Goal: Book appointment/travel/reservation

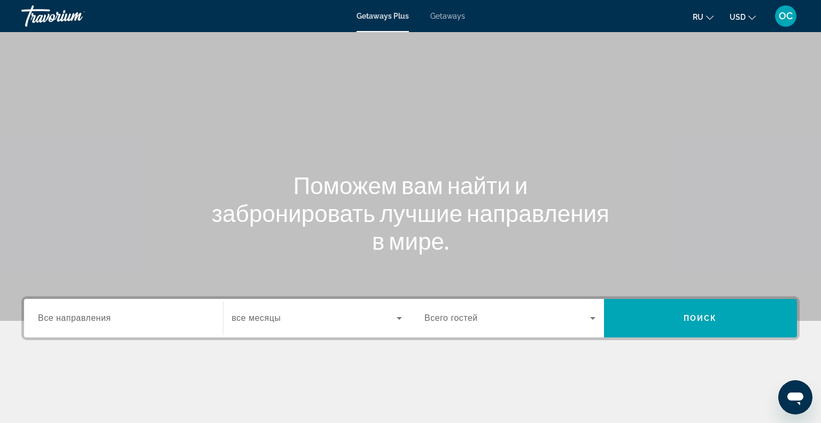
click at [65, 319] on span "Все направления" at bounding box center [74, 317] width 73 height 9
click at [65, 319] on input "Destination Все направления" at bounding box center [123, 318] width 171 height 13
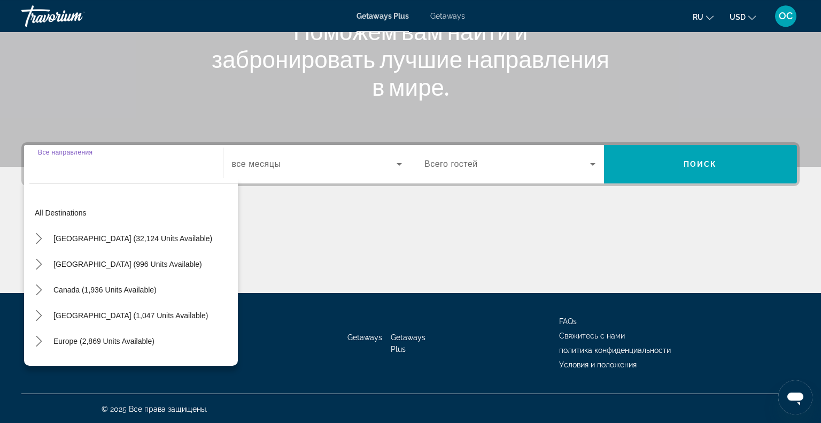
scroll to position [154, 0]
click at [70, 342] on span "Europe (2,869 units available)" at bounding box center [103, 341] width 101 height 9
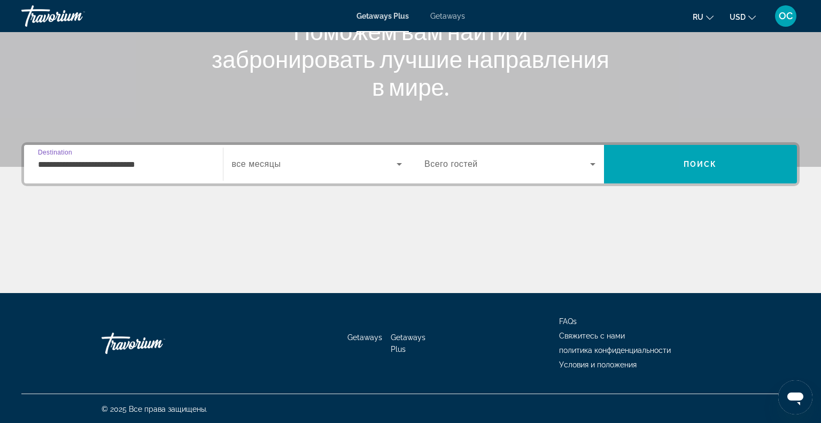
click at [174, 160] on input "**********" at bounding box center [123, 164] width 171 height 13
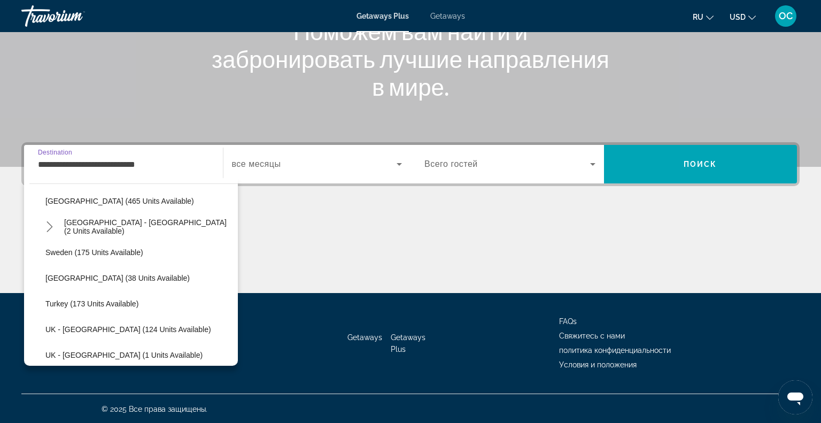
scroll to position [510, 0]
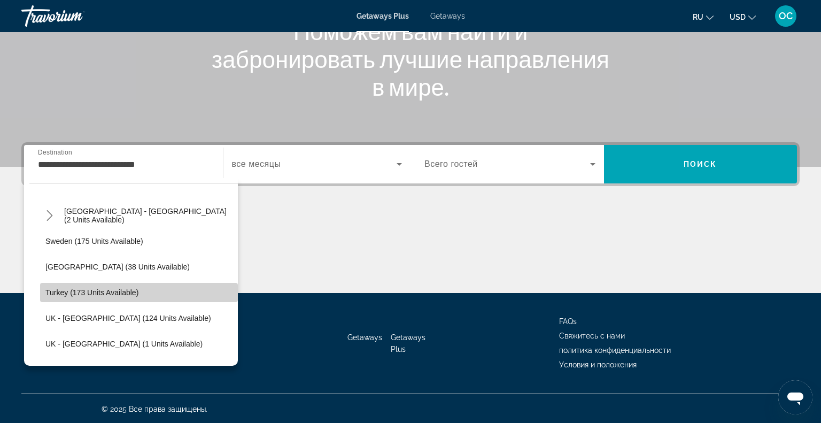
click at [105, 288] on span "Turkey (173 units available)" at bounding box center [91, 292] width 93 height 9
type input "**********"
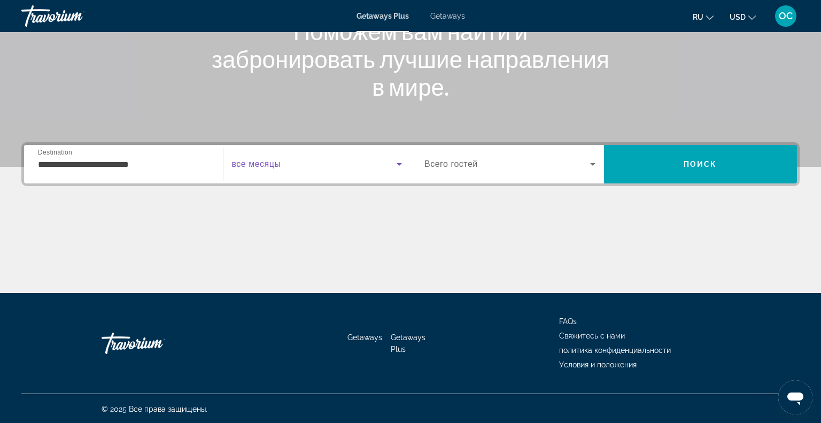
click at [270, 169] on span "Search widget" at bounding box center [314, 164] width 165 height 13
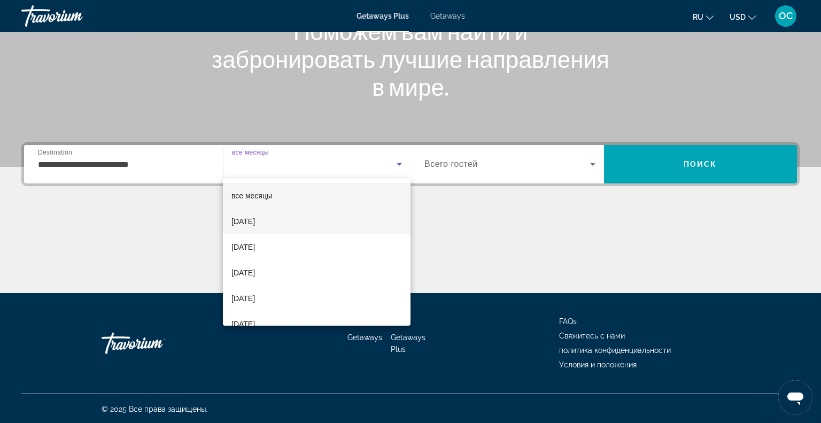
click at [255, 219] on span "October 2025" at bounding box center [243, 221] width 24 height 13
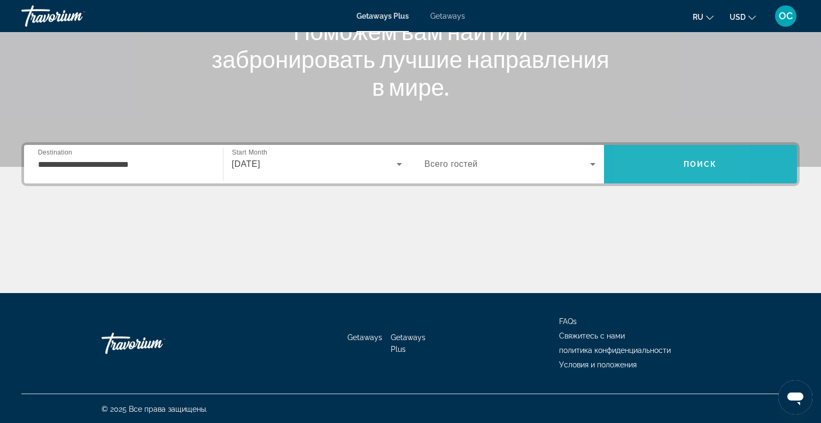
click at [638, 163] on span "Search" at bounding box center [700, 164] width 193 height 26
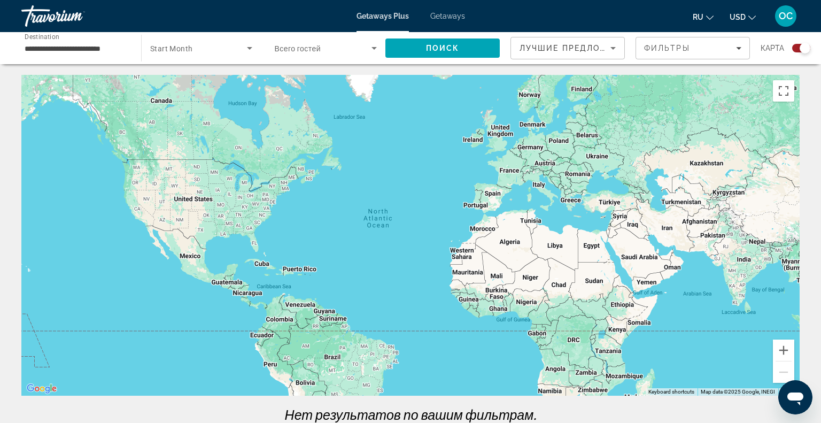
click at [447, 12] on span "Getaways" at bounding box center [447, 16] width 35 height 9
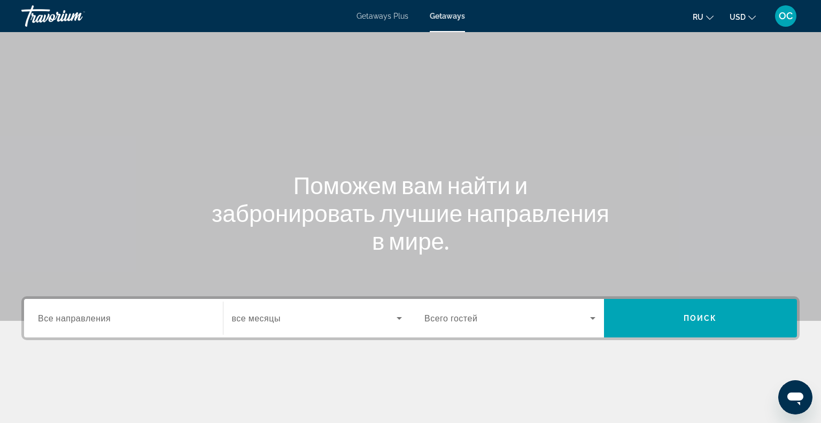
click at [65, 315] on span "Все направления" at bounding box center [74, 318] width 73 height 10
click at [65, 315] on input "Destination Все направления" at bounding box center [123, 318] width 171 height 13
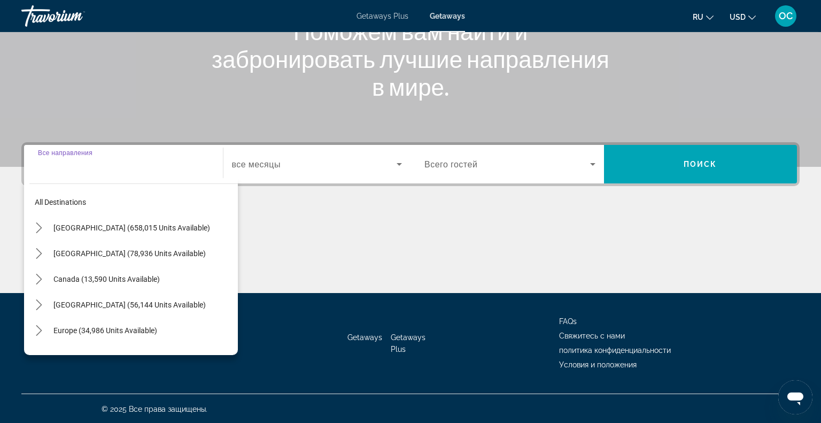
scroll to position [154, 0]
click at [73, 326] on span "Europe (34,986 units available)" at bounding box center [105, 330] width 104 height 9
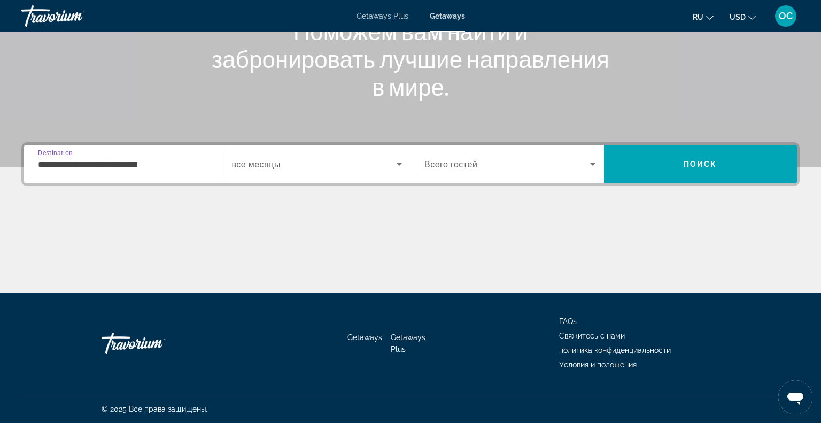
click at [171, 161] on input "**********" at bounding box center [123, 164] width 171 height 13
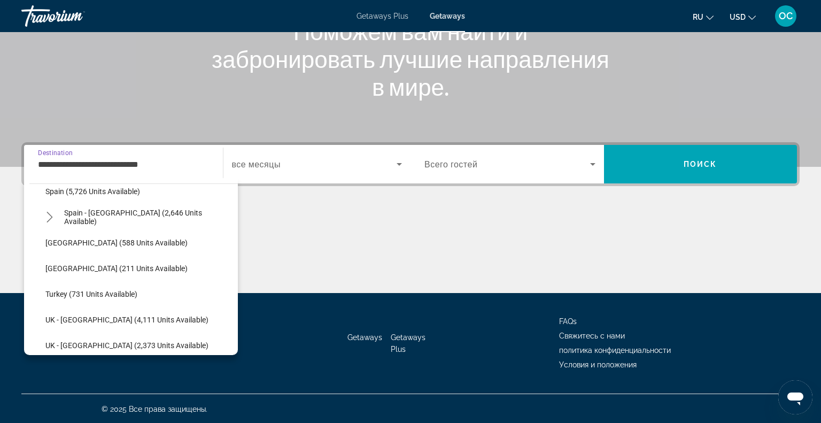
scroll to position [564, 0]
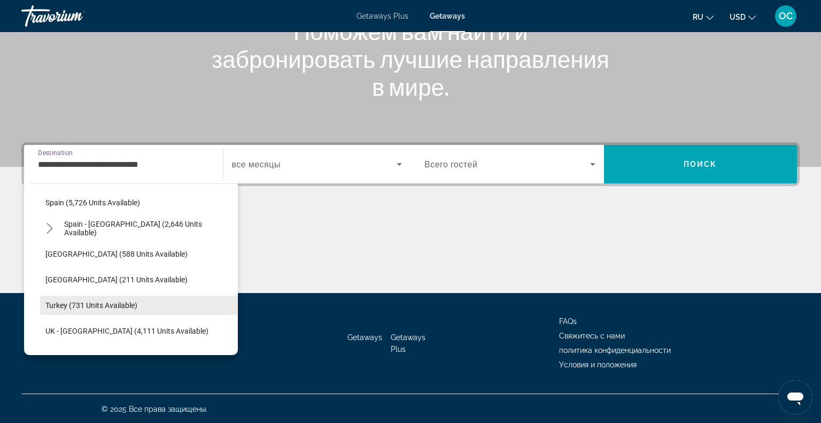
click at [129, 302] on span "Turkey (731 units available)" at bounding box center [91, 305] width 92 height 9
type input "**********"
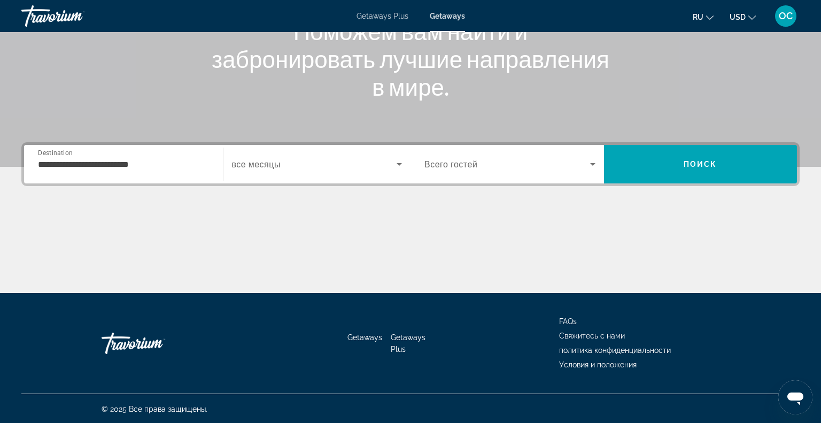
click at [286, 150] on div "Search widget" at bounding box center [317, 164] width 170 height 30
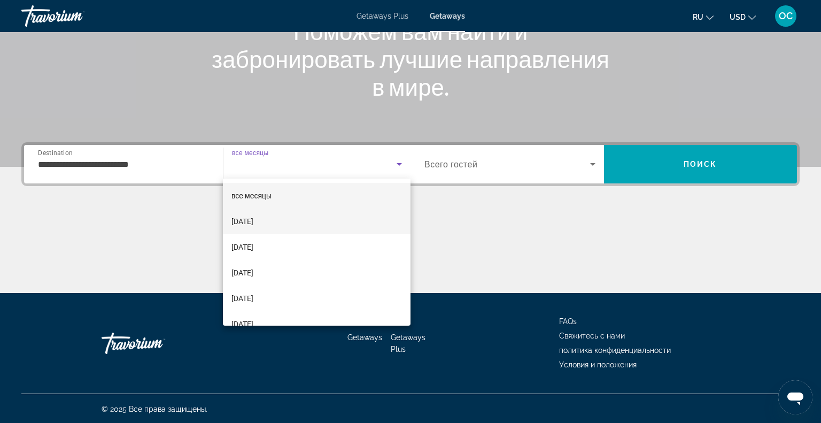
click at [253, 215] on span "October 2025" at bounding box center [242, 221] width 22 height 13
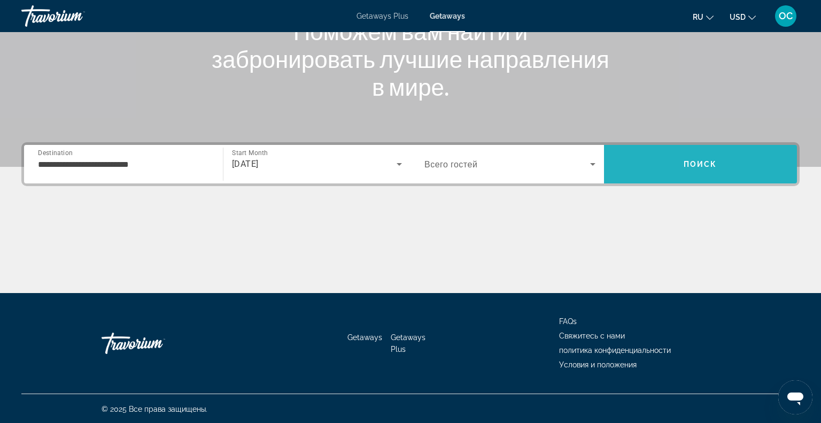
click at [654, 159] on span "Search" at bounding box center [700, 164] width 193 height 26
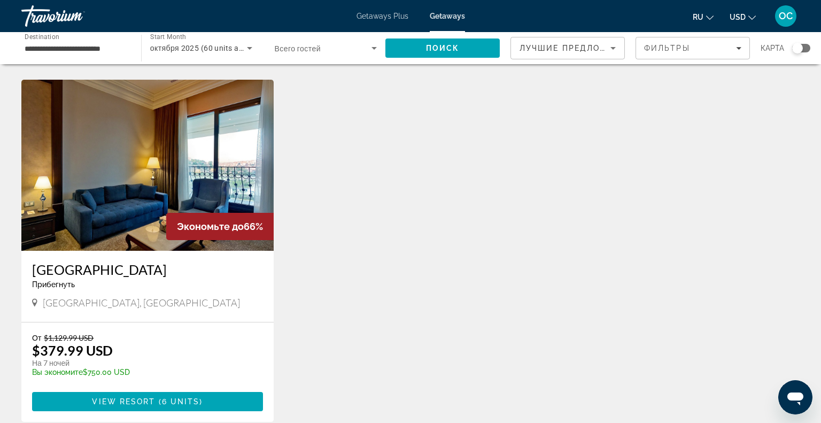
scroll to position [1113, 0]
click at [190, 397] on span "6 units" at bounding box center [181, 401] width 38 height 9
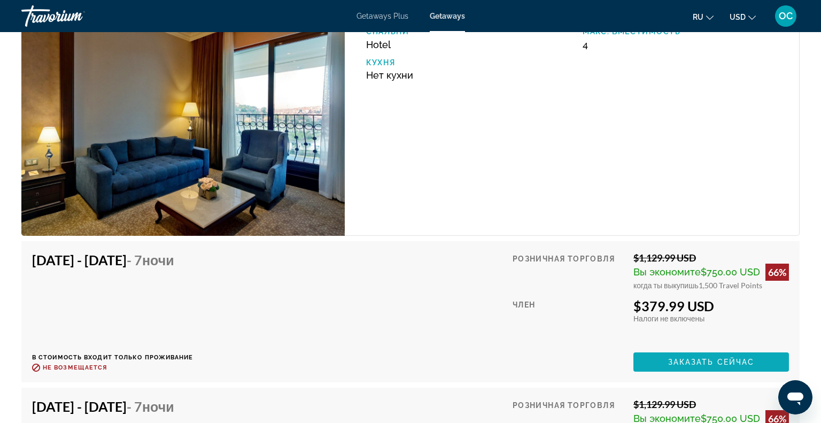
scroll to position [1654, 0]
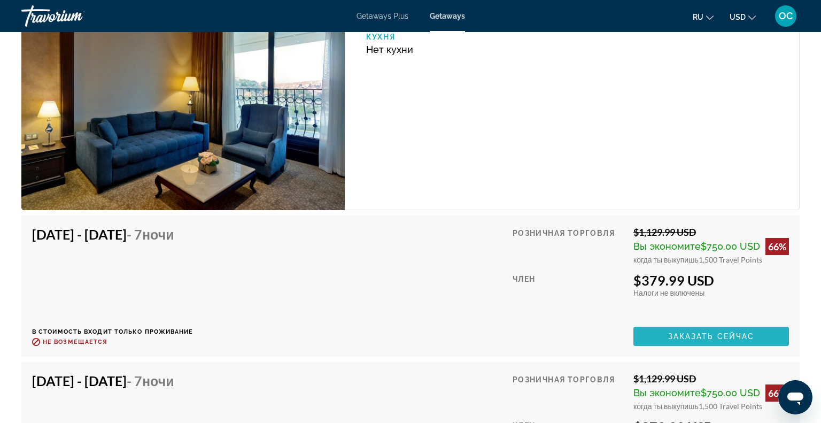
click at [703, 336] on span "Заказать сейчас" at bounding box center [711, 336] width 87 height 9
